Goal: Transaction & Acquisition: Purchase product/service

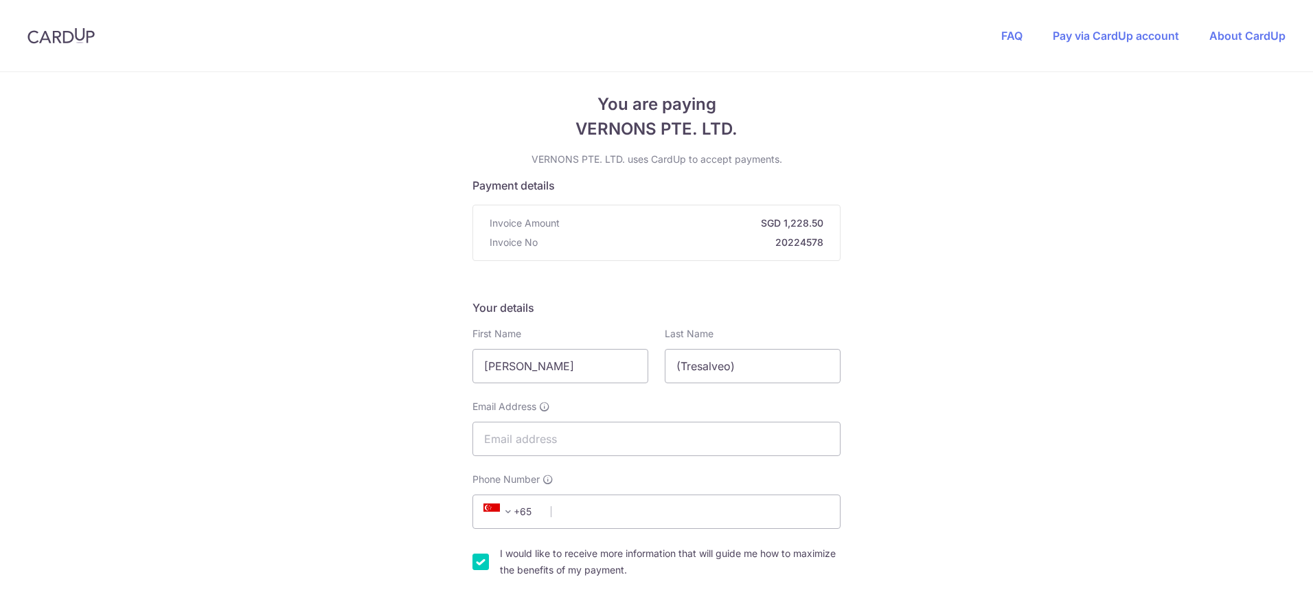
scroll to position [16, 0]
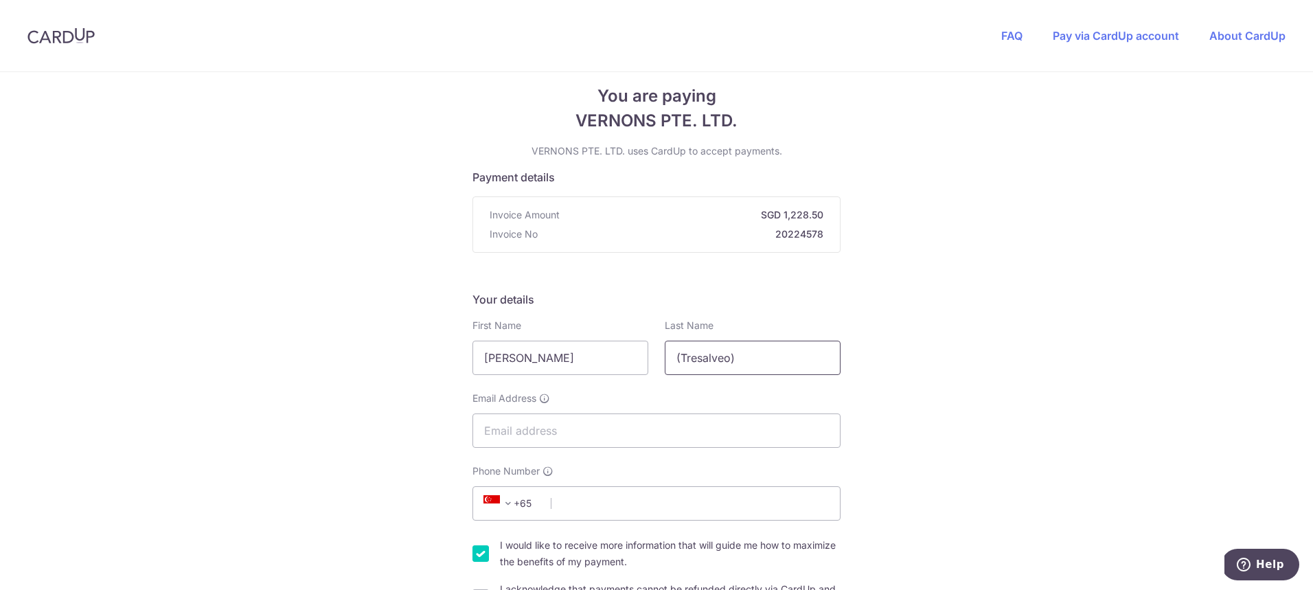
click at [753, 361] on input "(Tresalveo)" at bounding box center [753, 358] width 176 height 34
drag, startPoint x: 751, startPoint y: 357, endPoint x: 629, endPoint y: 355, distance: 122.3
click at [629, 355] on div "First Name [PERSON_NAME] Name (Tresalveo)" at bounding box center [656, 347] width 385 height 56
type input "Oh"
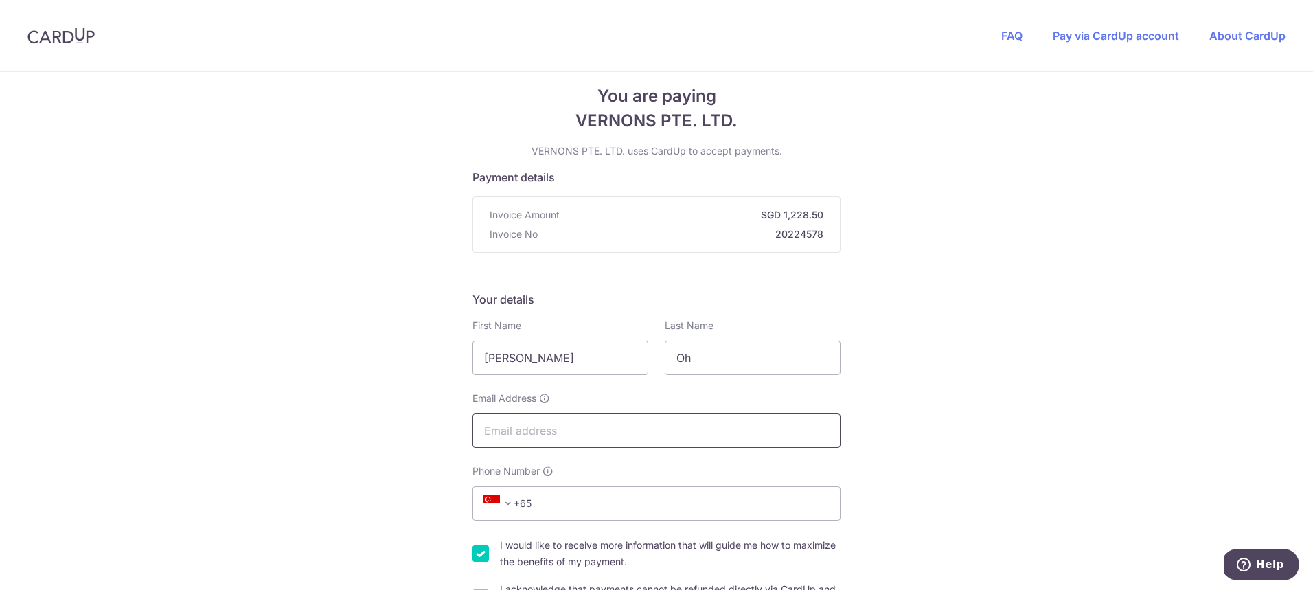
click at [586, 431] on input "Email Address" at bounding box center [657, 431] width 368 height 34
type input "[EMAIL_ADDRESS][DOMAIN_NAME]"
click at [615, 492] on input "Phone Number" at bounding box center [657, 503] width 368 height 34
type input "92332000"
type input "677666"
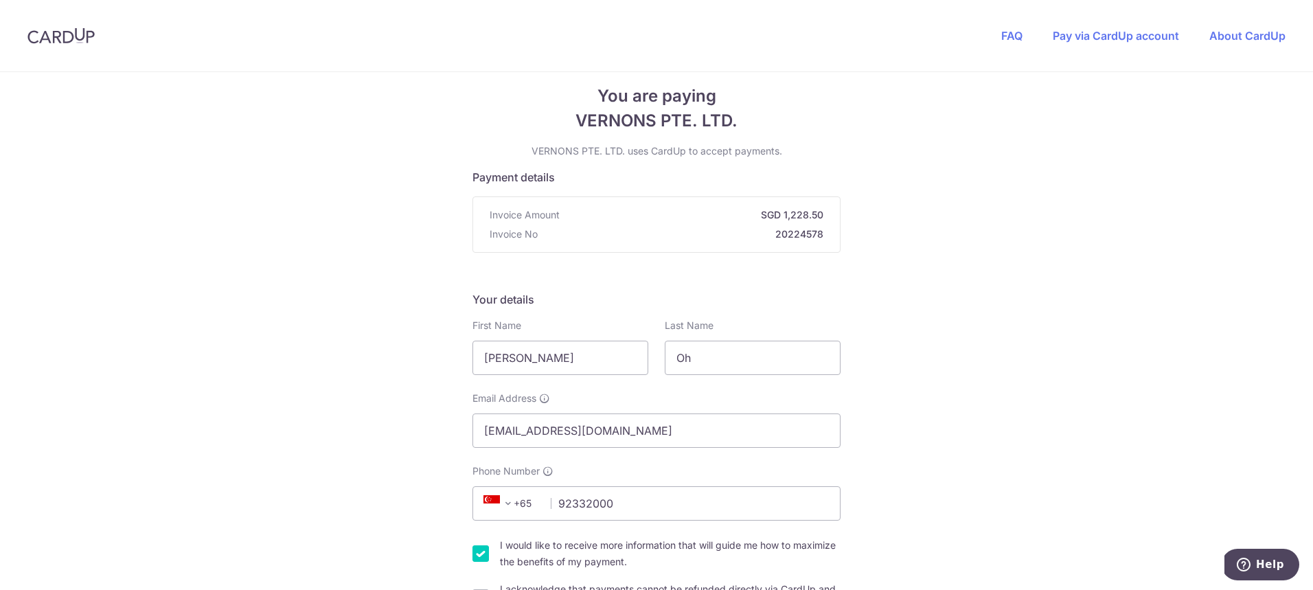
type input "[STREET_ADDRESS] (The Skywoods)"
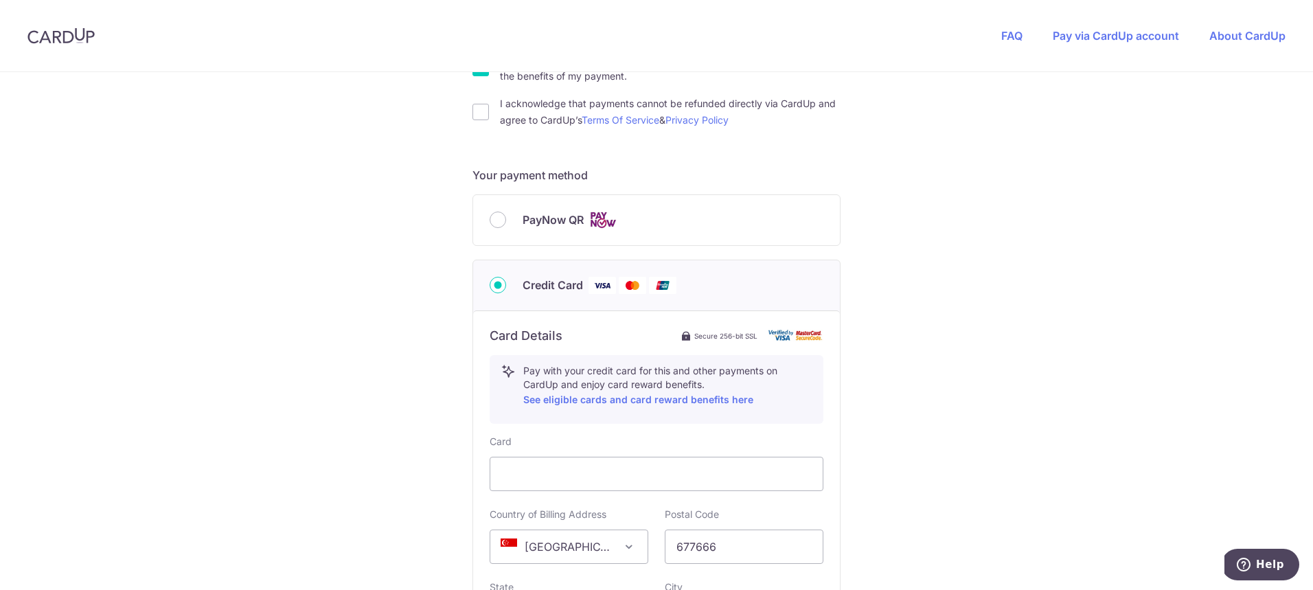
scroll to position [413, 0]
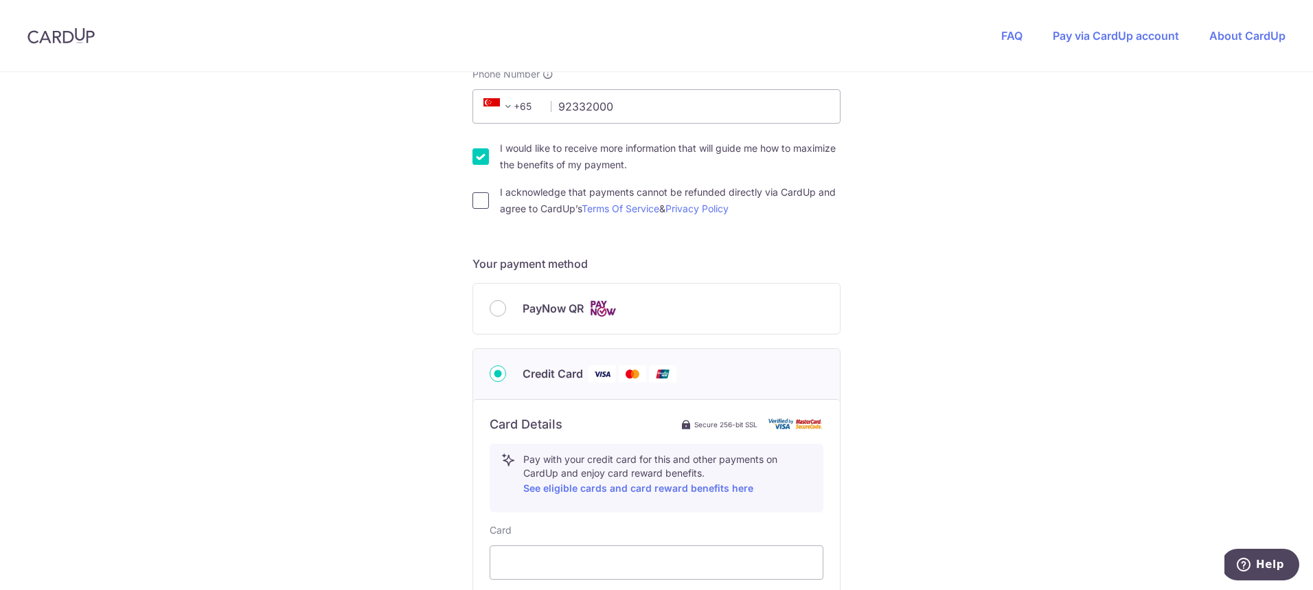
click at [475, 203] on input "I acknowledge that payments cannot be refunded directly via CardUp and agree to…" at bounding box center [481, 200] width 16 height 16
checkbox input "true"
click at [474, 159] on input "I would like to receive more information that will guide me how to maximize the…" at bounding box center [481, 156] width 16 height 16
checkbox input "false"
click at [499, 310] on input "PayNow QR" at bounding box center [498, 308] width 16 height 16
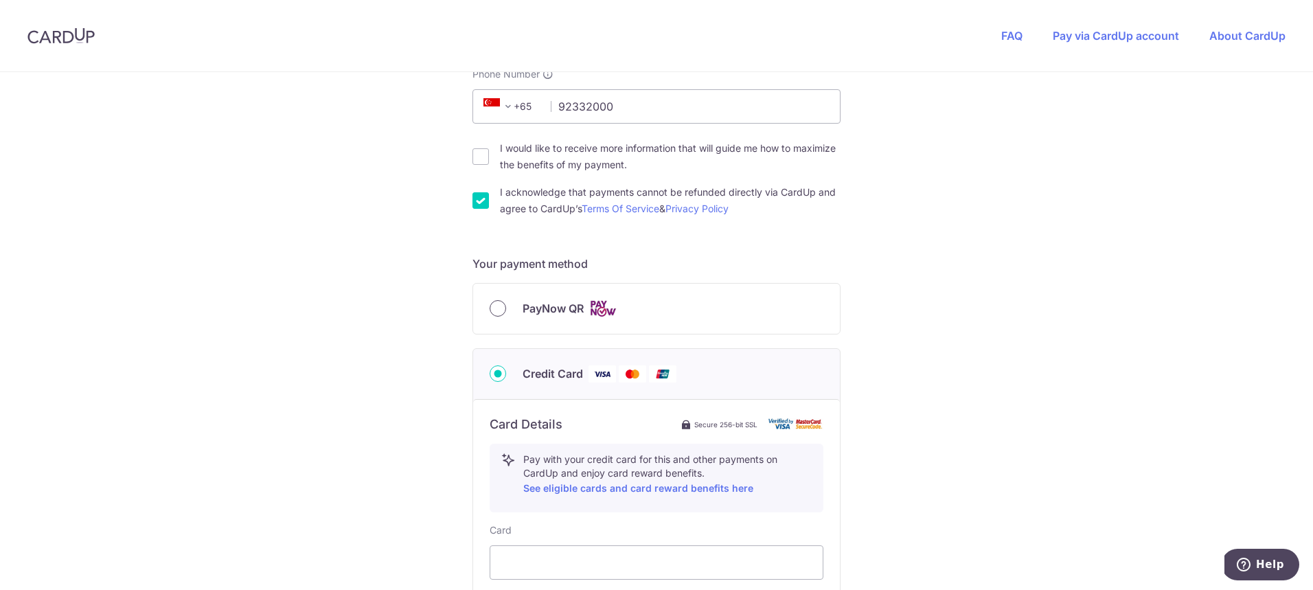
radio input "true"
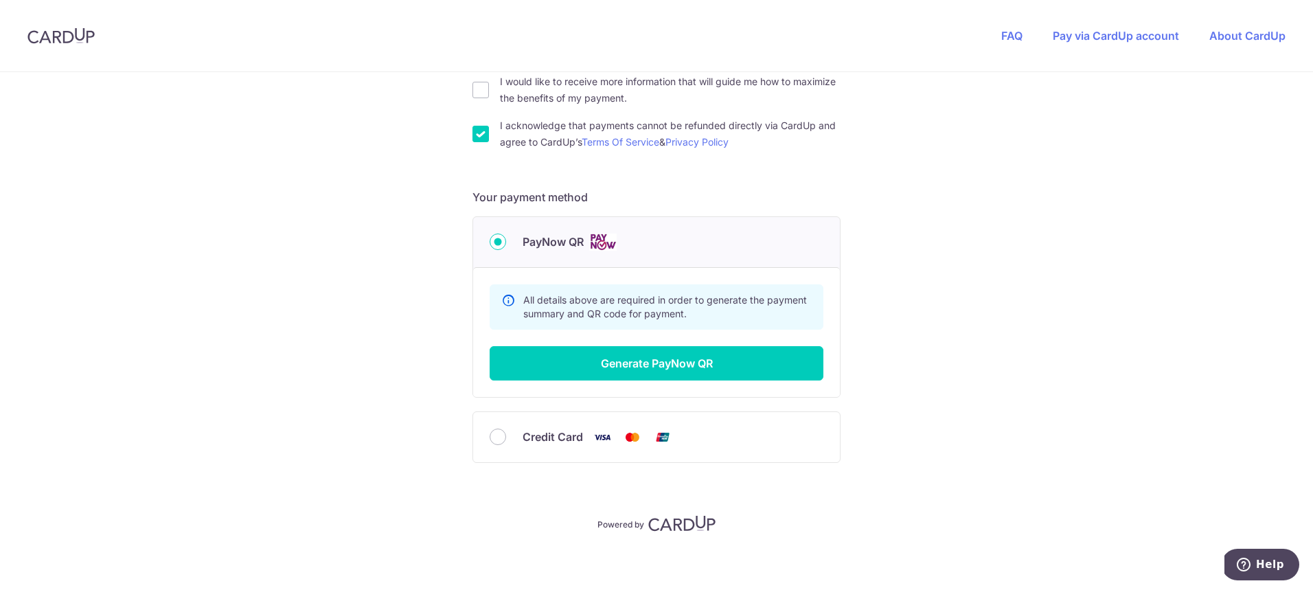
scroll to position [486, 0]
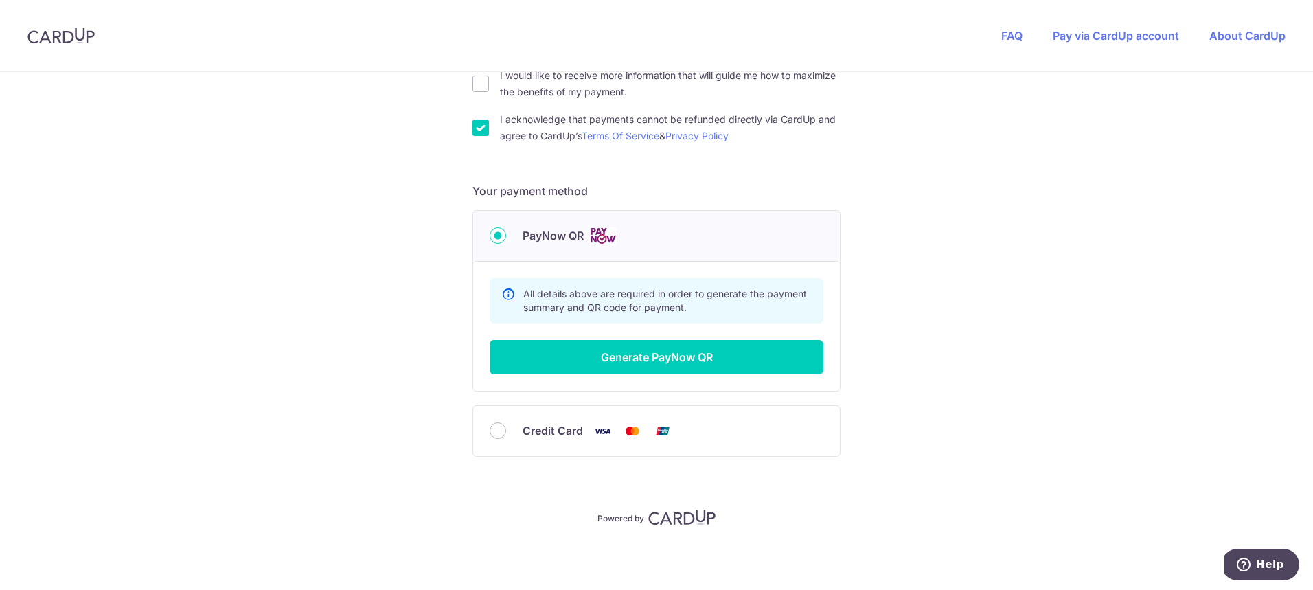
click at [476, 128] on input "I acknowledge that payments cannot be refunded directly via CardUp and agree to…" at bounding box center [481, 128] width 16 height 16
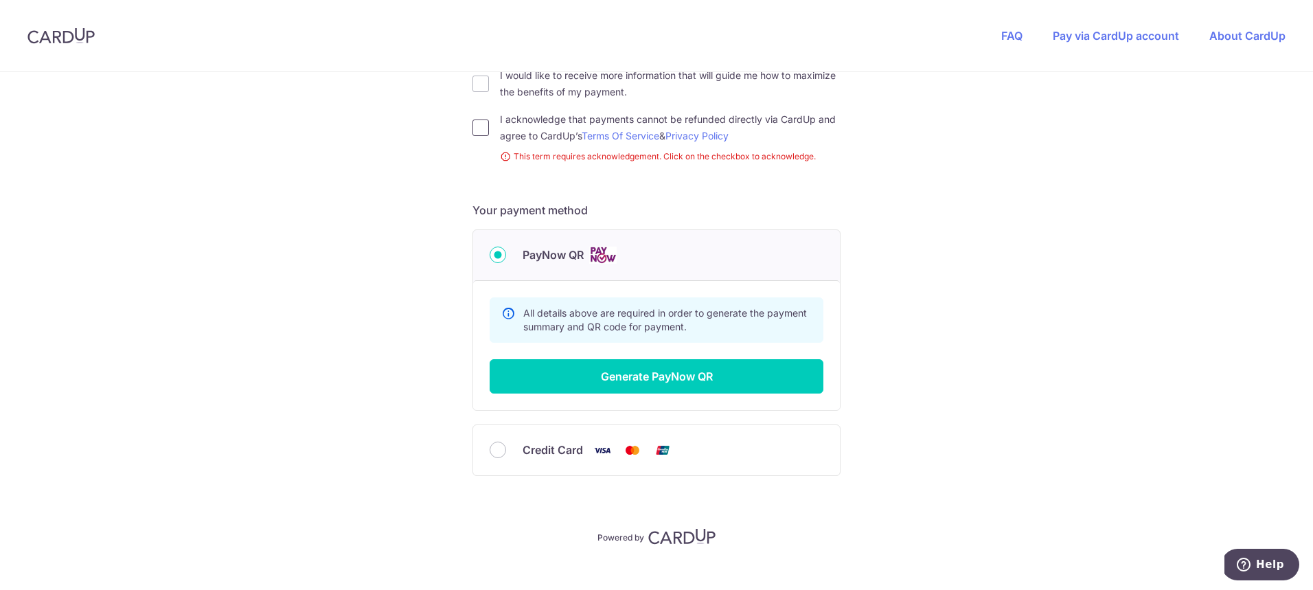
click at [477, 134] on input "I acknowledge that payments cannot be refunded directly via CardUp and agree to…" at bounding box center [481, 128] width 16 height 16
checkbox input "true"
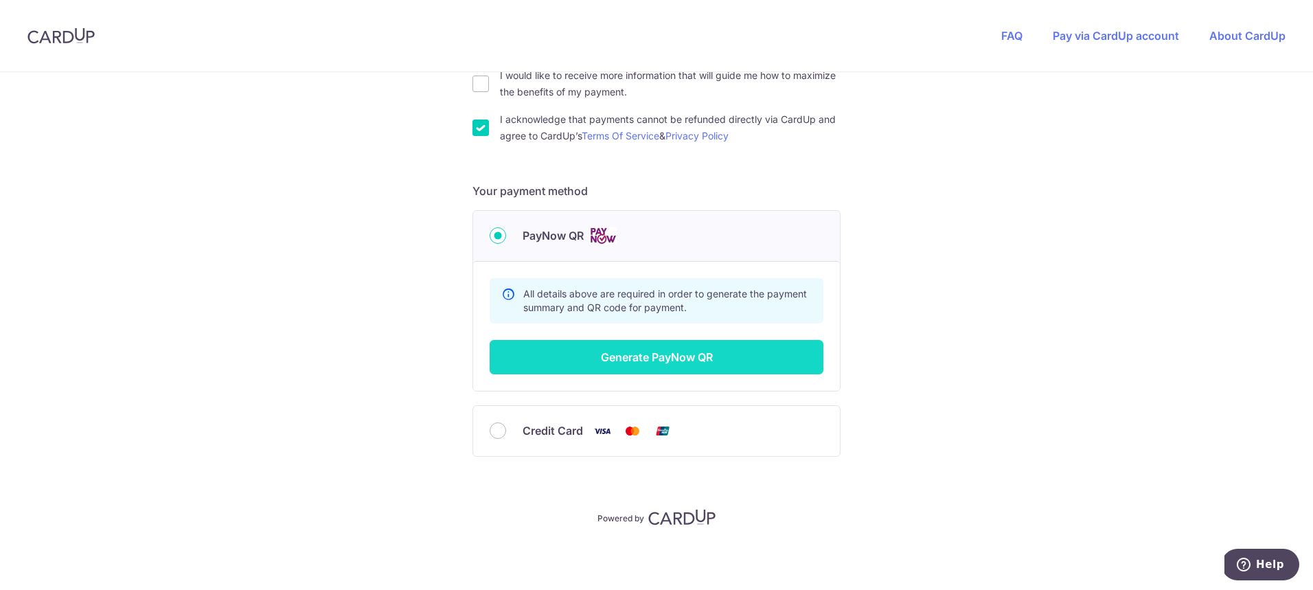
click at [641, 359] on button "Generate PayNow QR" at bounding box center [657, 357] width 334 height 34
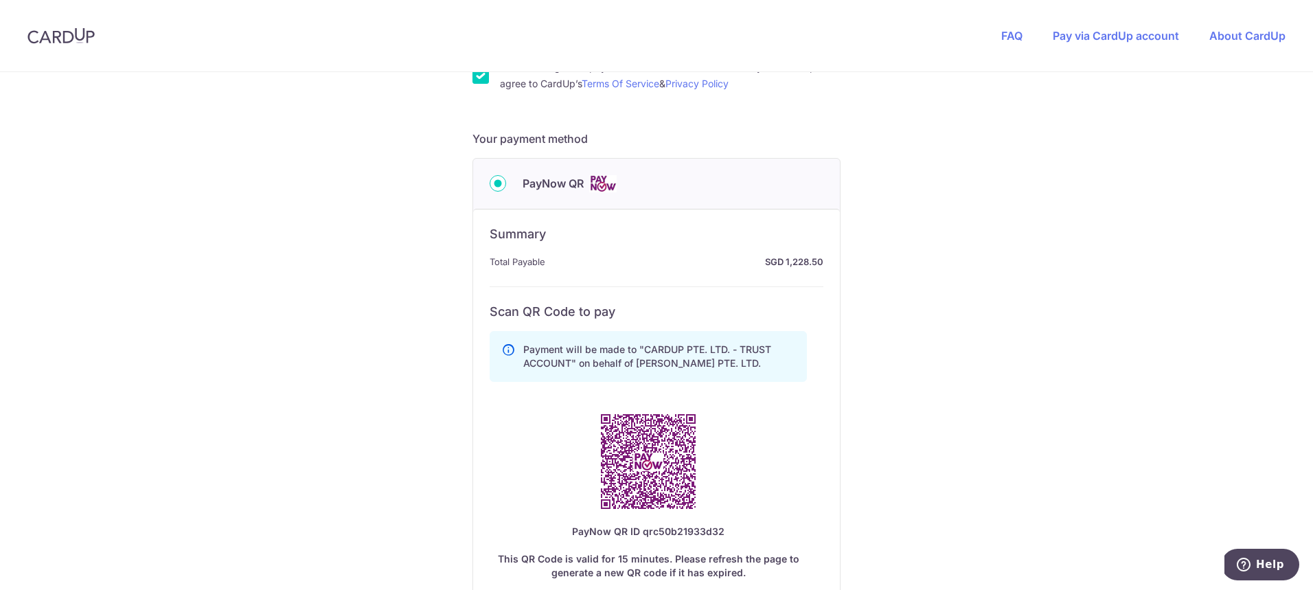
scroll to position [609, 0]
